Goal: Check status

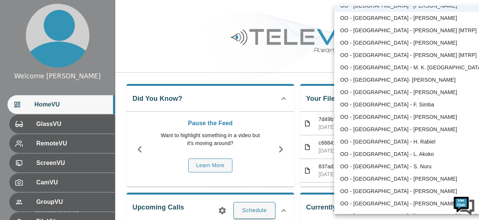
scroll to position [403, 0]
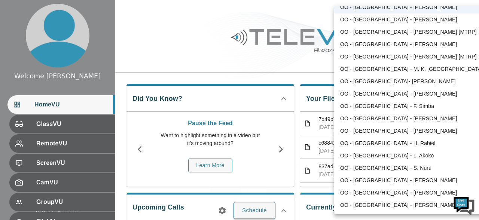
click at [296, 57] on div at bounding box center [239, 110] width 479 height 220
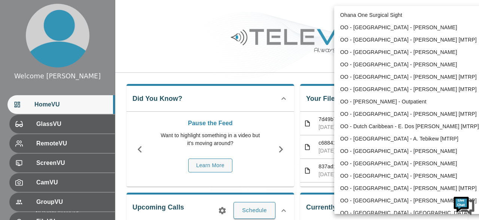
scroll to position [300, 0]
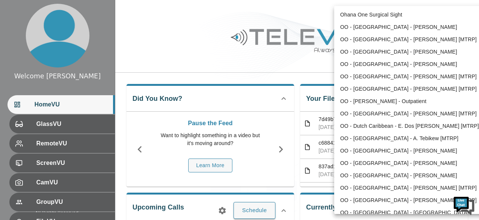
scroll to position [0, 0]
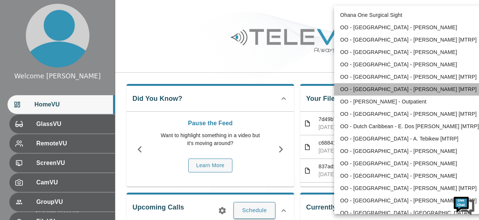
click at [423, 91] on li "OO - [GEOGRAPHIC_DATA] - [PERSON_NAME] [MTRP]" at bounding box center [411, 89] width 155 height 12
type input "141"
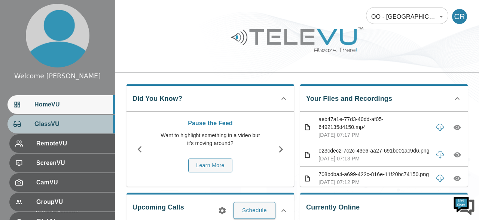
click at [68, 125] on span "GlassVU" at bounding box center [71, 123] width 74 height 9
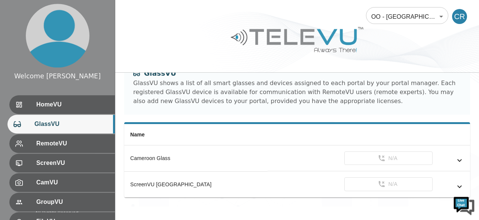
scroll to position [23, 0]
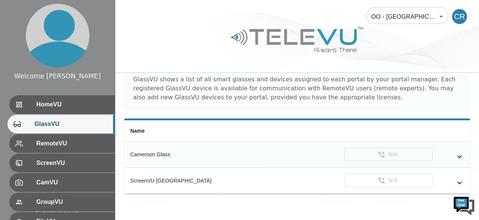
click at [459, 156] on icon "simple table" at bounding box center [459, 156] width 4 height 3
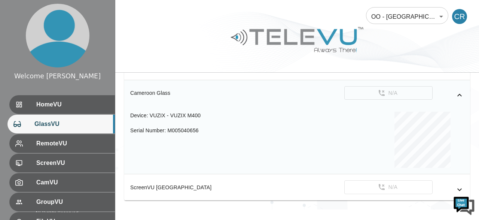
scroll to position [91, 0]
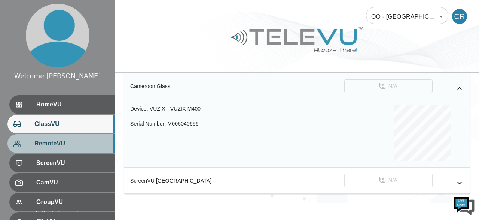
click at [49, 141] on span "RemoteVU" at bounding box center [71, 143] width 74 height 9
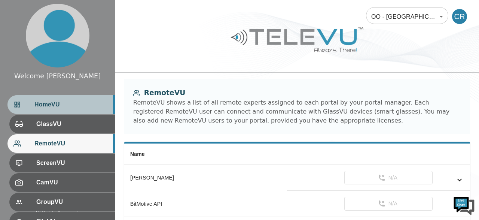
click at [62, 104] on span "HomeVU" at bounding box center [71, 104] width 74 height 9
